Goal: Navigation & Orientation: Find specific page/section

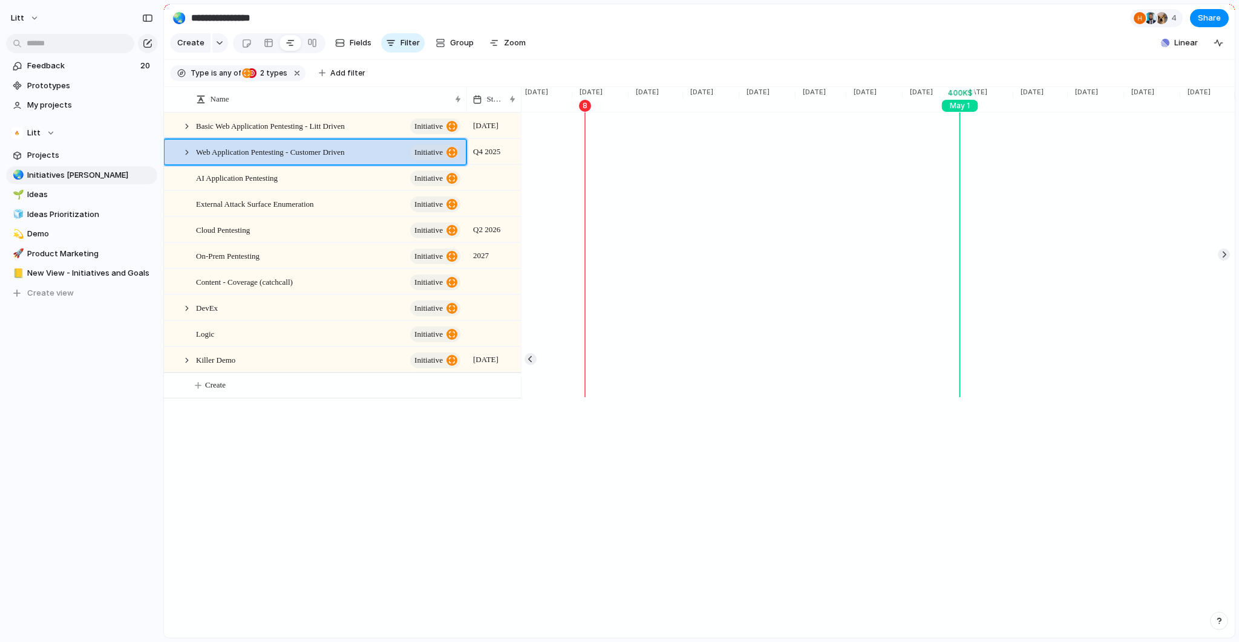
scroll to position [0, 1938]
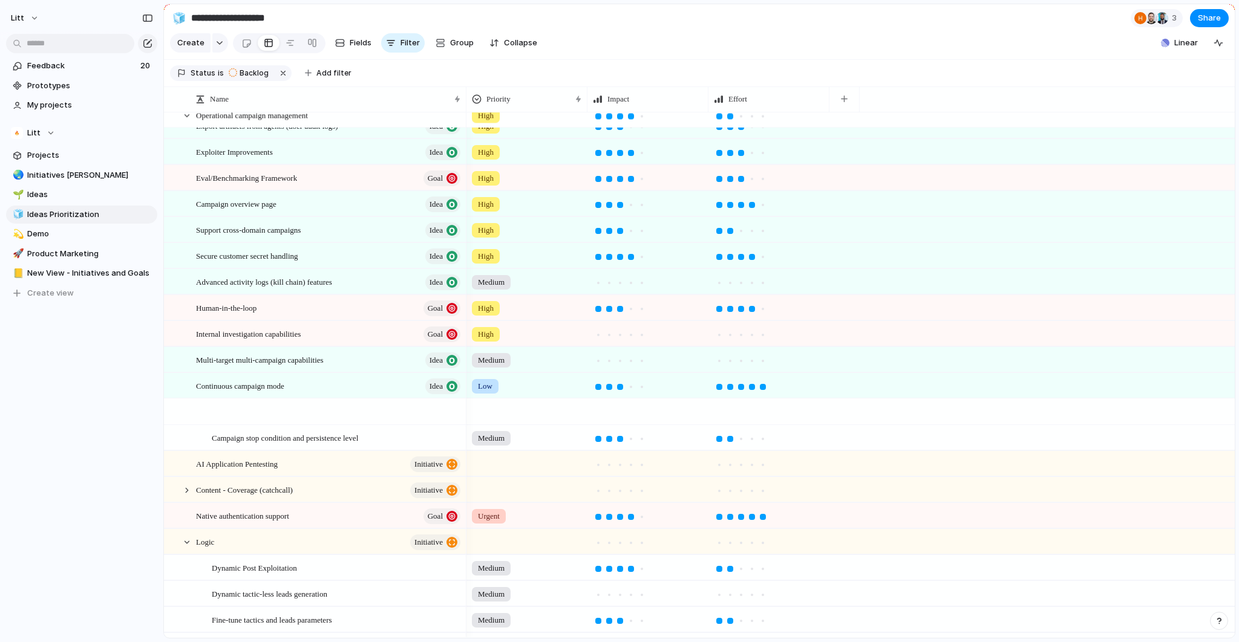
scroll to position [322, 0]
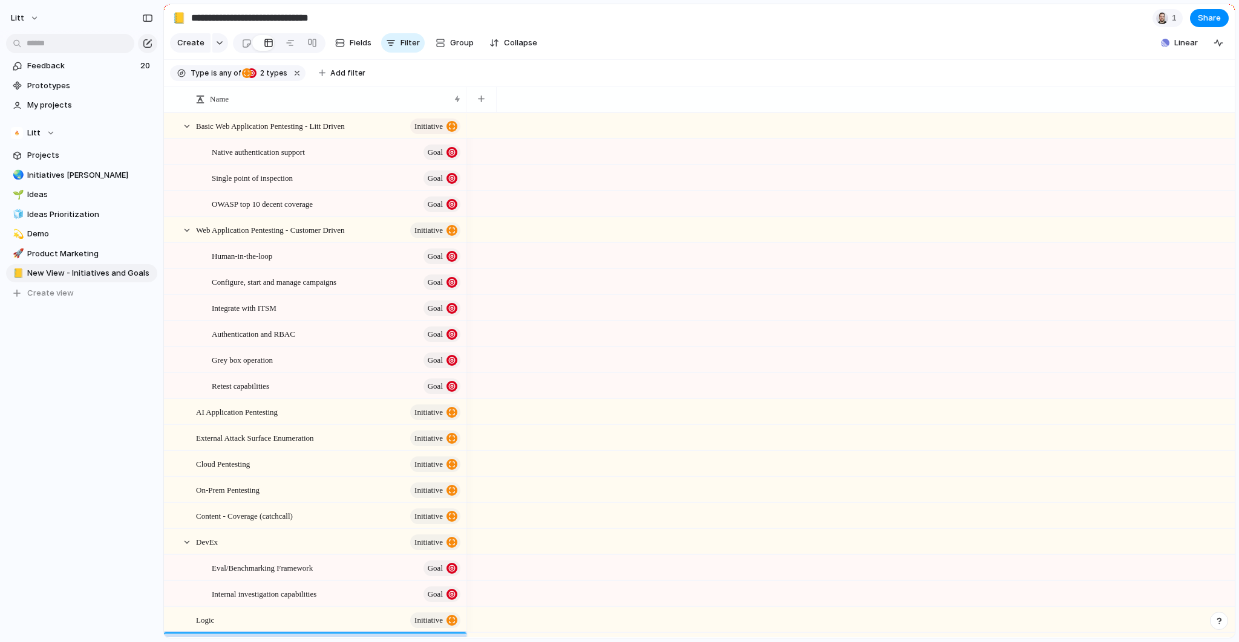
scroll to position [63, 0]
